Goal: Feedback & Contribution: Contribute content

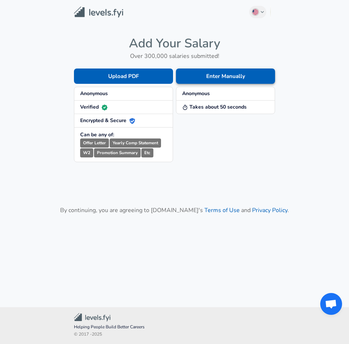
click at [221, 80] on button "Enter Manually" at bounding box center [225, 75] width 99 height 15
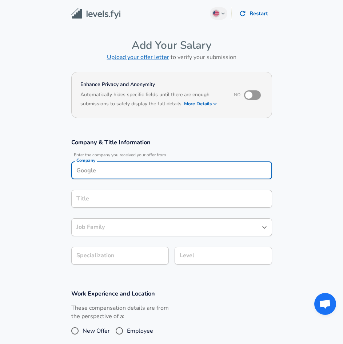
click at [151, 173] on div "Company Company" at bounding box center [171, 171] width 201 height 20
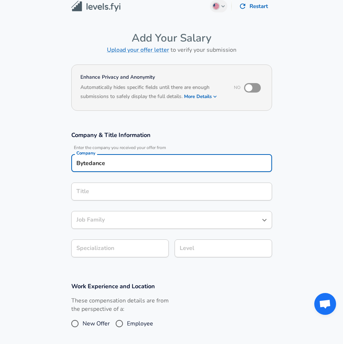
type input "Bytedance"
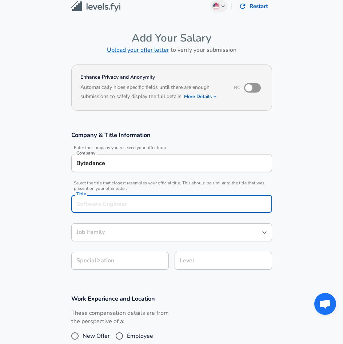
scroll to position [22, 0]
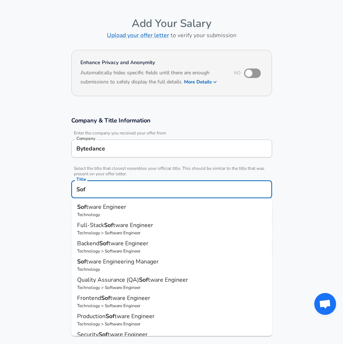
click at [159, 205] on p "Sof tware Engineer" at bounding box center [171, 206] width 189 height 9
type input "Software Engineer"
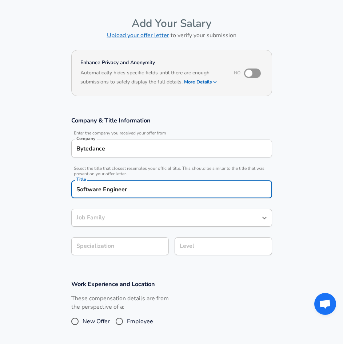
type input "Software Engineer"
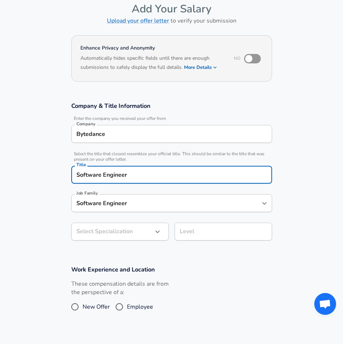
click at [138, 209] on input "Software Engineer" at bounding box center [167, 202] width 184 height 11
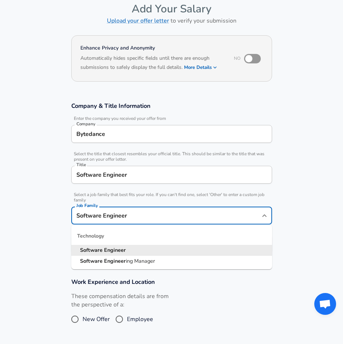
click at [45, 219] on section "Company & Title Information Enter the company you received your offer from Comp…" at bounding box center [171, 181] width 343 height 176
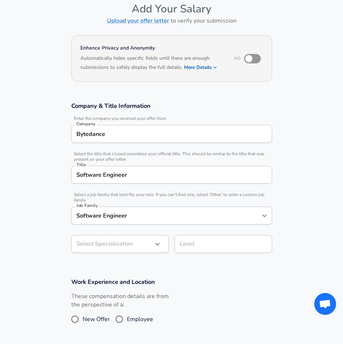
scroll to position [58, 0]
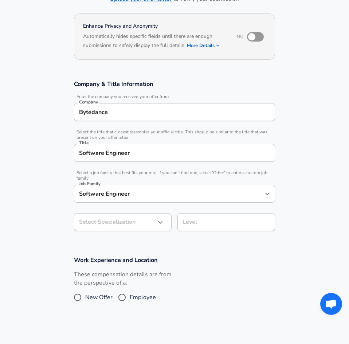
click at [100, 248] on body "English ([GEOGRAPHIC_DATA]) Change Restart Add Your Salary Upload your offer le…" at bounding box center [174, 114] width 349 height 344
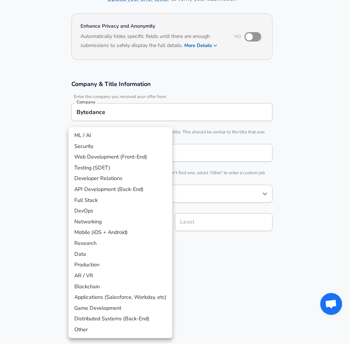
click at [125, 320] on li "Distributed Systems (Back-End)" at bounding box center [120, 318] width 104 height 11
type input "Distributed Systems (Back-End)"
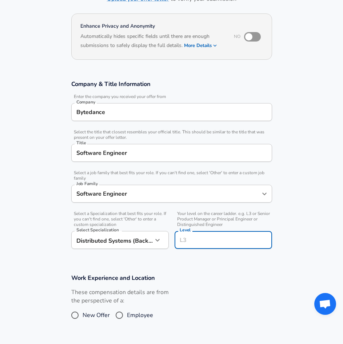
scroll to position [73, 0]
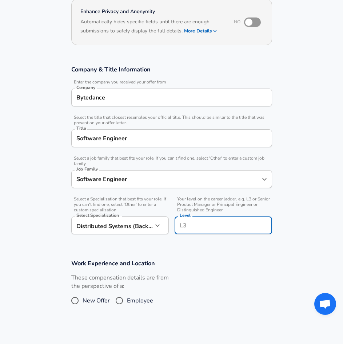
click at [193, 222] on input "Level" at bounding box center [223, 225] width 91 height 11
type input "2-1"
click at [127, 301] on span "Employee" at bounding box center [140, 300] width 26 height 9
click at [127, 301] on input "Employee" at bounding box center [119, 301] width 15 height 12
radio input "true"
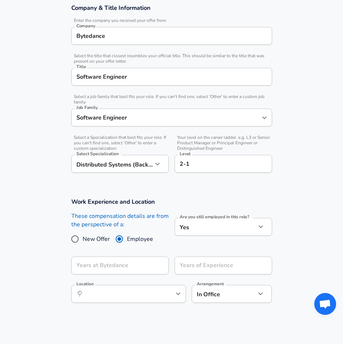
scroll to position [146, 0]
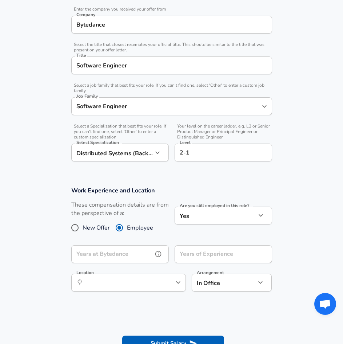
click at [135, 250] on input "Years at Bytedance" at bounding box center [112, 254] width 82 height 18
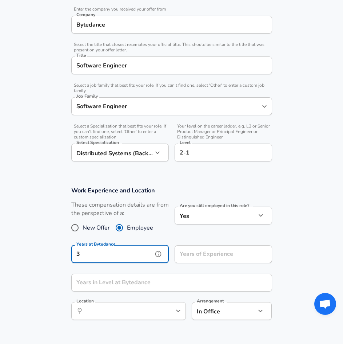
type input "3"
click at [206, 255] on input "Years of Experience" at bounding box center [216, 254] width 82 height 18
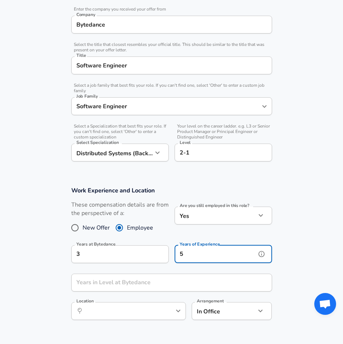
type input "5"
click at [168, 281] on input "Years in Level at Bytedance" at bounding box center [163, 282] width 185 height 18
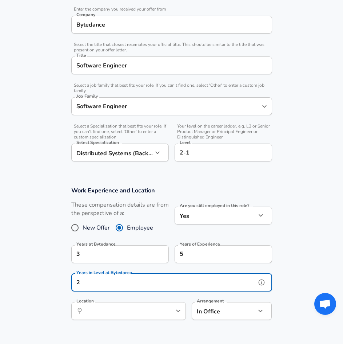
type input "2"
click at [153, 315] on input "Location" at bounding box center [120, 310] width 75 height 11
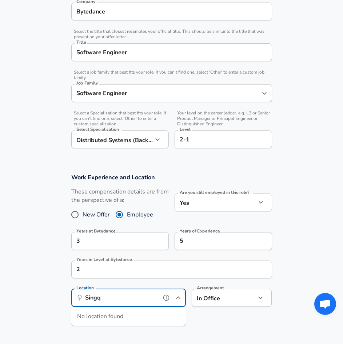
scroll to position [182, 0]
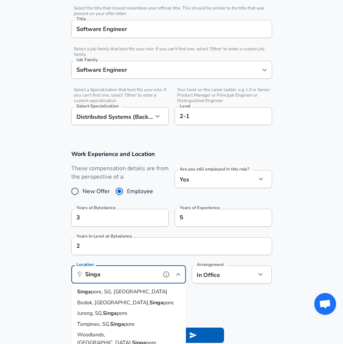
type input "Singa"
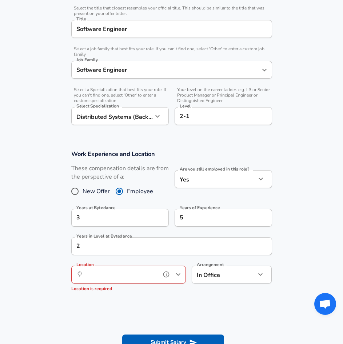
click at [141, 269] on input "Location" at bounding box center [120, 274] width 75 height 11
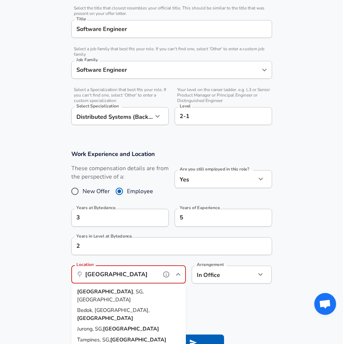
click at [112, 293] on span ", SG, [GEOGRAPHIC_DATA]" at bounding box center [110, 295] width 67 height 15
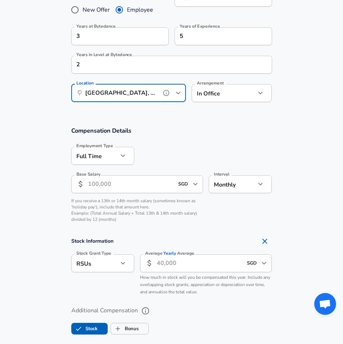
scroll to position [364, 0]
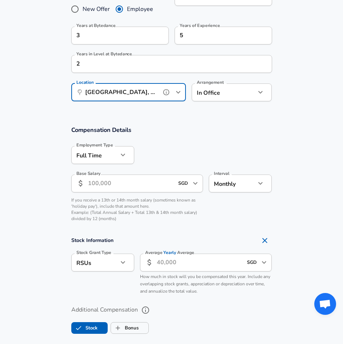
type input "[GEOGRAPHIC_DATA], [GEOGRAPHIC_DATA], [GEOGRAPHIC_DATA]"
click at [131, 192] on input "Base Salary" at bounding box center [131, 183] width 86 height 18
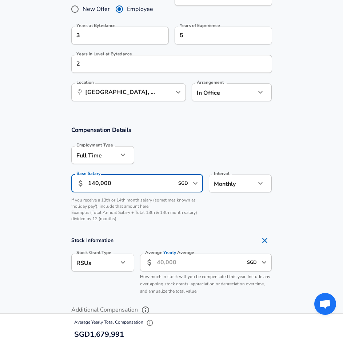
type input "140,000"
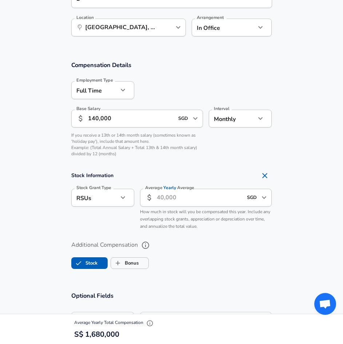
scroll to position [437, 0]
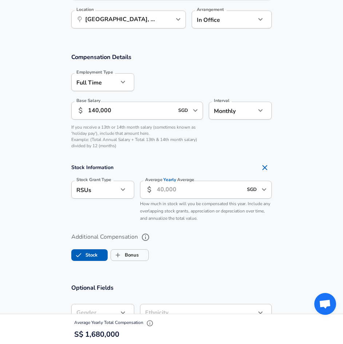
click at [159, 196] on input "Average Yearly Average" at bounding box center [200, 190] width 86 height 18
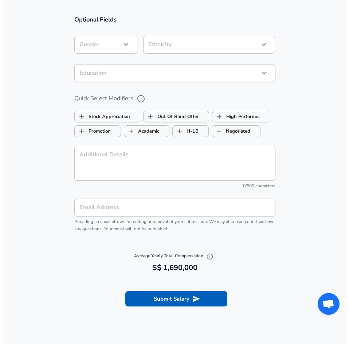
scroll to position [728, 0]
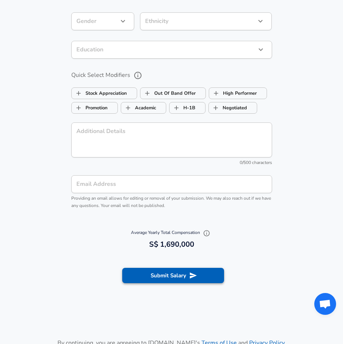
type input "10,000"
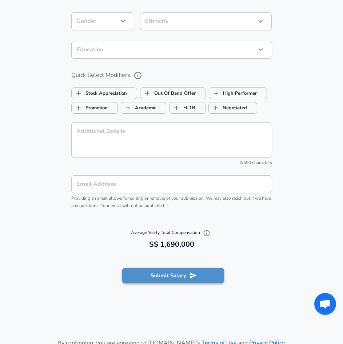
click at [171, 275] on button "Submit Salary" at bounding box center [173, 275] width 102 height 15
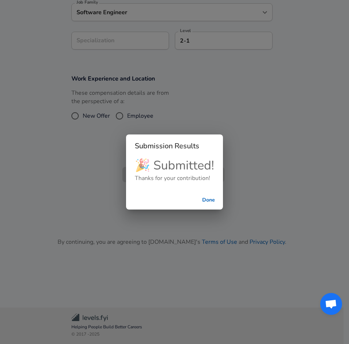
scroll to position [111, 0]
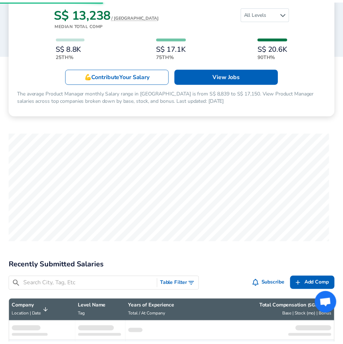
scroll to position [255, 0]
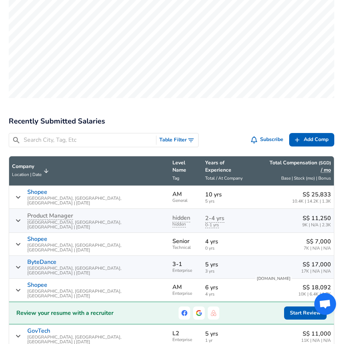
click at [123, 141] on input "Search City, Tag, Etc" at bounding box center [89, 139] width 130 height 9
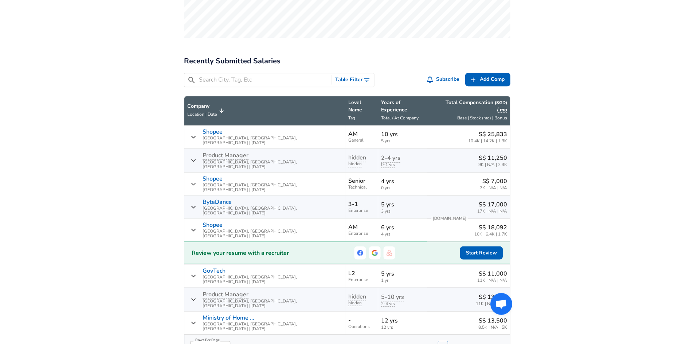
scroll to position [328, 0]
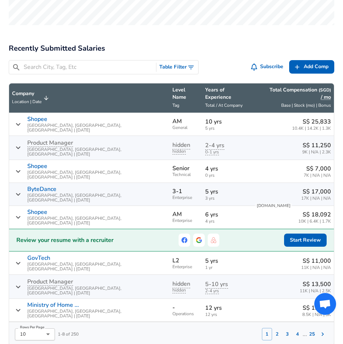
click at [126, 66] on input "Search City, Tag, Etc" at bounding box center [89, 67] width 130 height 9
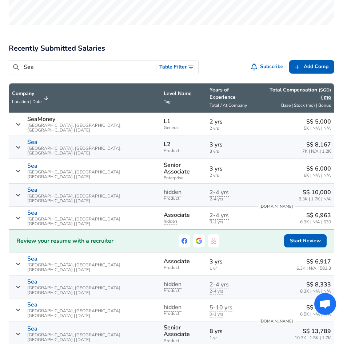
type input "Sea"
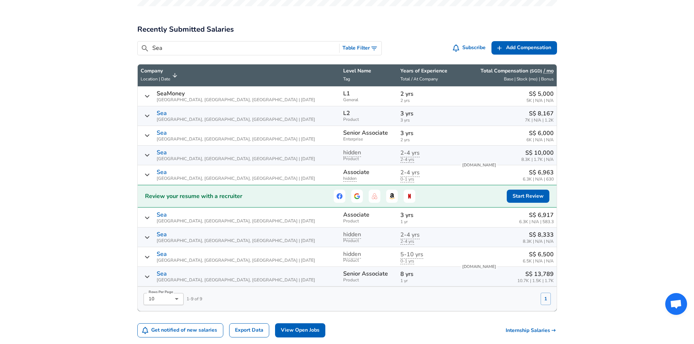
click at [221, 46] on input "Sea" at bounding box center [244, 48] width 184 height 9
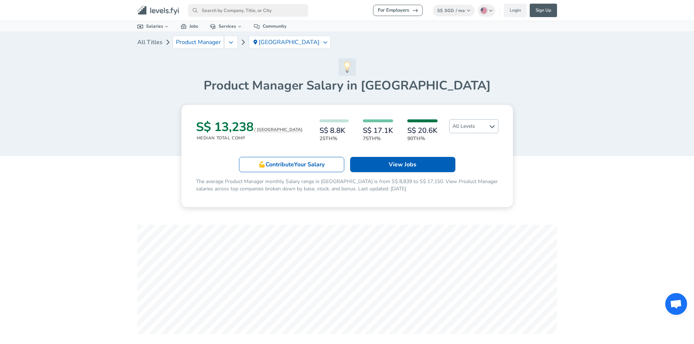
click at [348, 125] on span "All Levels" at bounding box center [473, 126] width 48 height 13
click at [348, 148] on article "S$ 13,238 / MO Median Total Comp S$ 8.8K 25th% S$ 17.1K 75th% S$ 20.6K 90th% Al…" at bounding box center [346, 156] width 419 height 102
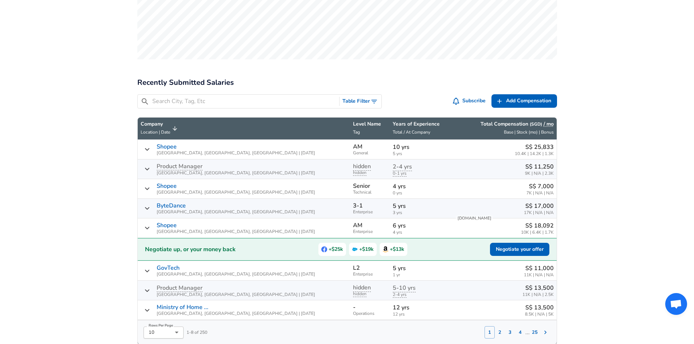
scroll to position [291, 0]
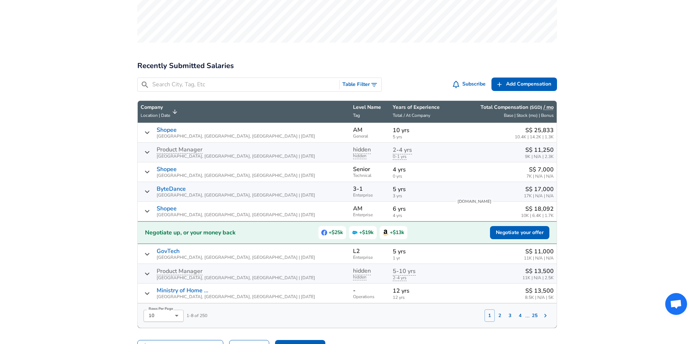
click at [283, 94] on div "​ Table Filter Subscribe Add Add Comp Add Compensation" at bounding box center [343, 83] width 425 height 23
click at [279, 90] on div "​ Table Filter" at bounding box center [259, 85] width 245 height 14
click at [276, 84] on input "Search City, Tag, Etc" at bounding box center [244, 84] width 184 height 9
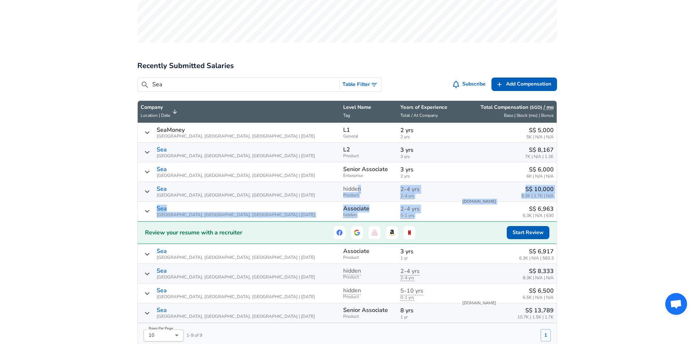
drag, startPoint x: 299, startPoint y: 188, endPoint x: 531, endPoint y: 207, distance: 232.0
click at [348, 207] on tbody "SeaMoney [GEOGRAPHIC_DATA], [GEOGRAPHIC_DATA], [GEOGRAPHIC_DATA] | [DATE] L1 Ge…" at bounding box center [347, 223] width 419 height 200
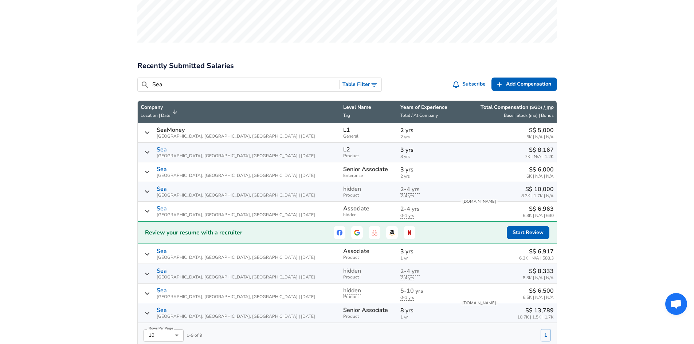
click at [348, 203] on td "S$ 6,963 6.3K | N/A | 630" at bounding box center [506, 212] width 99 height 20
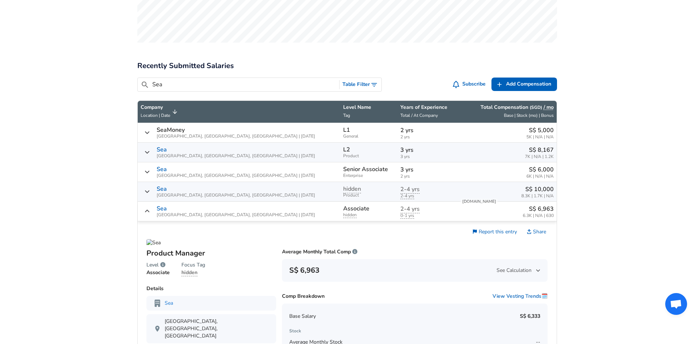
click at [151, 208] on div "Sea [GEOGRAPHIC_DATA], [GEOGRAPHIC_DATA], [GEOGRAPHIC_DATA] | [DATE]" at bounding box center [239, 211] width 197 height 12
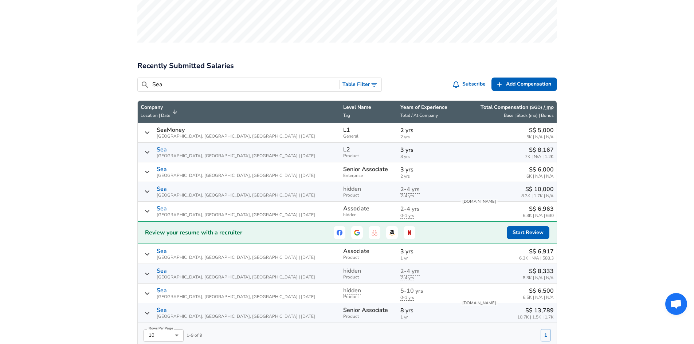
click at [247, 90] on div "​ Sea Table Filter" at bounding box center [259, 85] width 245 height 14
drag, startPoint x: 247, startPoint y: 90, endPoint x: 241, endPoint y: 86, distance: 6.6
click at [247, 90] on div "​ Sea Table Filter" at bounding box center [259, 85] width 245 height 14
click at [241, 86] on input "Sea" at bounding box center [244, 84] width 184 height 9
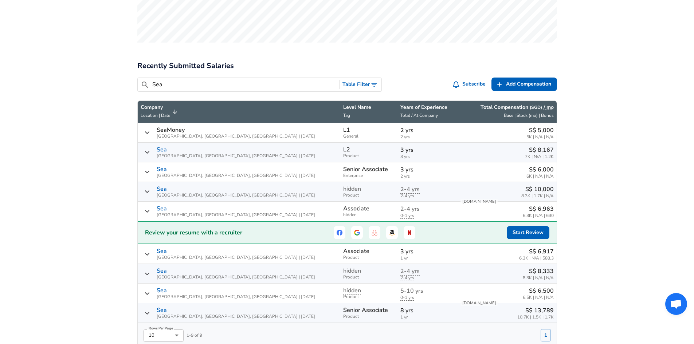
click at [241, 86] on input "Sea" at bounding box center [244, 84] width 184 height 9
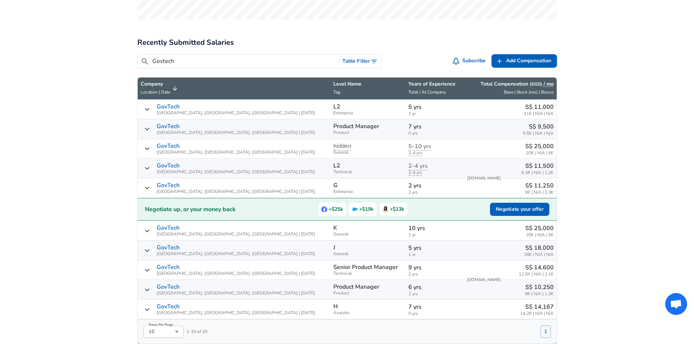
scroll to position [328, 0]
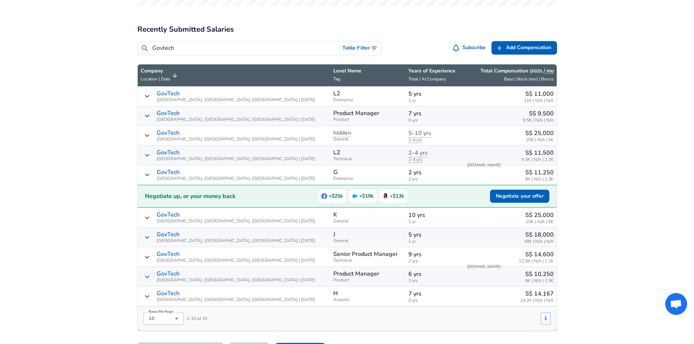
click at [306, 44] on input "Govtech" at bounding box center [244, 48] width 184 height 9
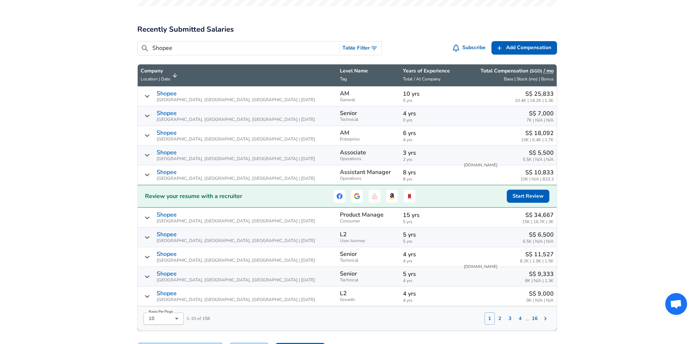
click at [217, 50] on input "Shopee" at bounding box center [244, 48] width 184 height 9
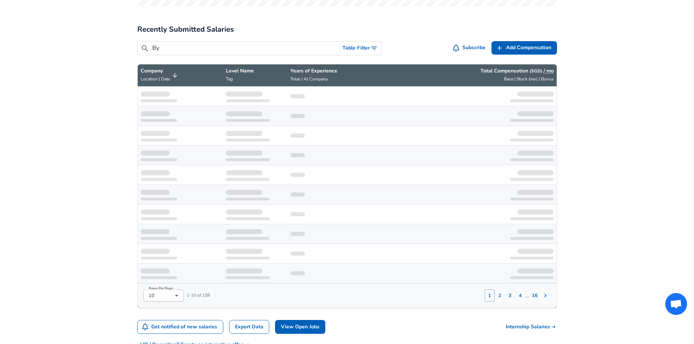
type input "B"
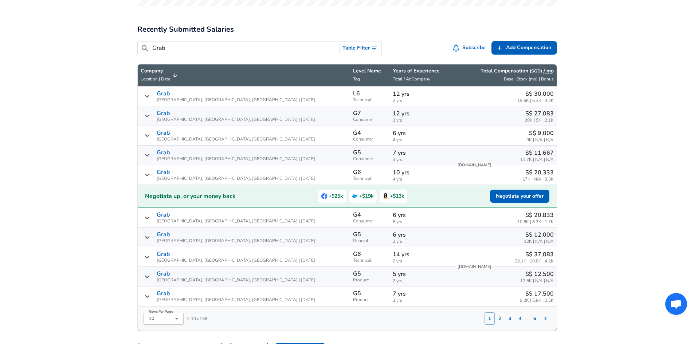
click at [248, 52] on input "Grab" at bounding box center [244, 48] width 184 height 9
type input "g"
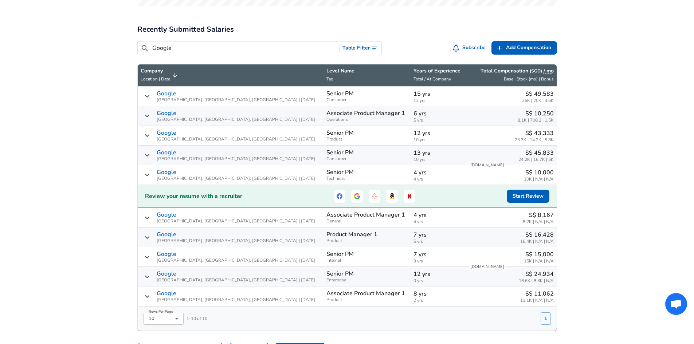
click at [239, 40] on div "​ Google Table Filter Subscribe Add Add Comp Add Compensation" at bounding box center [343, 46] width 425 height 23
click at [236, 46] on input "Google" at bounding box center [244, 48] width 184 height 9
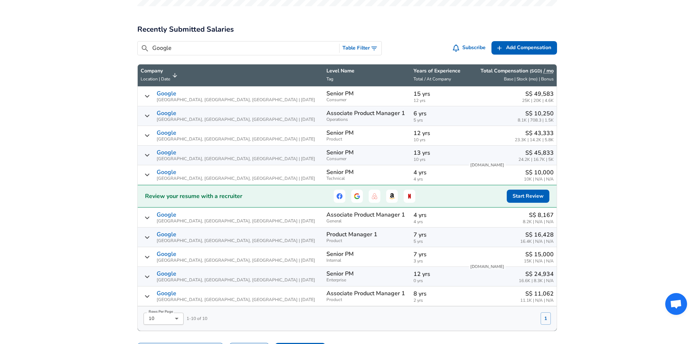
click at [236, 46] on input "Google" at bounding box center [244, 48] width 184 height 9
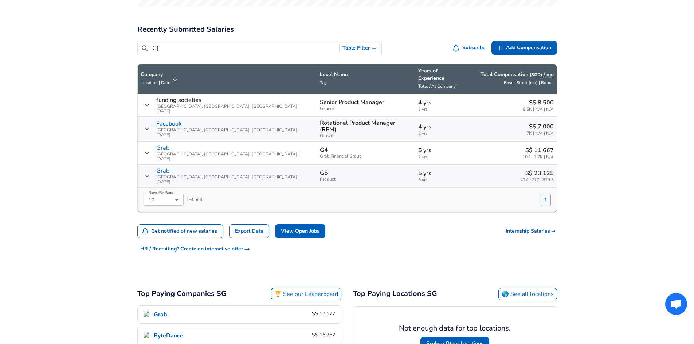
type input "G"
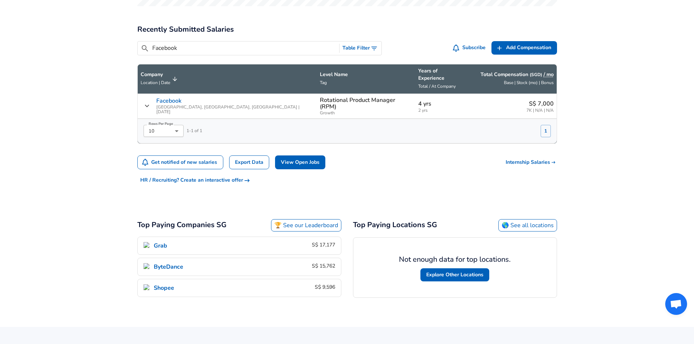
type input "Facebook"
